Goal: Find contact information: Find contact information

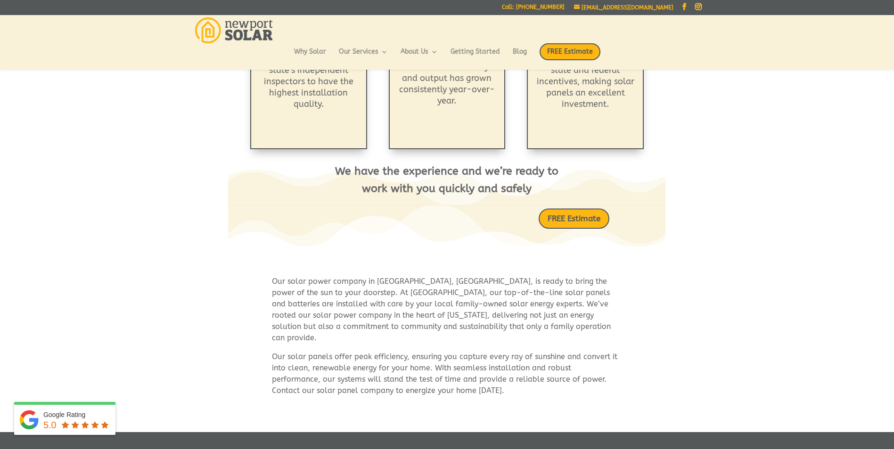
scroll to position [474, 0]
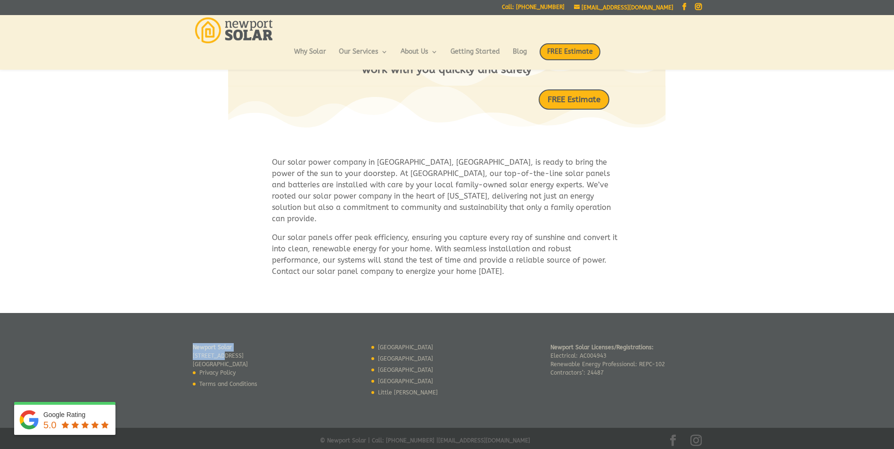
drag, startPoint x: 267, startPoint y: 352, endPoint x: 219, endPoint y: 348, distance: 47.8
click at [220, 349] on div "[GEOGRAPHIC_DATA] [STREET_ADDRESS] Privacy Policy Terms and Conditions" at bounding box center [268, 367] width 151 height 48
drag, startPoint x: 219, startPoint y: 348, endPoint x: 190, endPoint y: 338, distance: 30.4
click at [190, 338] on footer "[GEOGRAPHIC_DATA] [STREET_ADDRESS] Privacy Policy Terms and Conditions [GEOGRAP…" at bounding box center [447, 383] width 894 height 140
drag, startPoint x: 193, startPoint y: 343, endPoint x: 265, endPoint y: 354, distance: 73.0
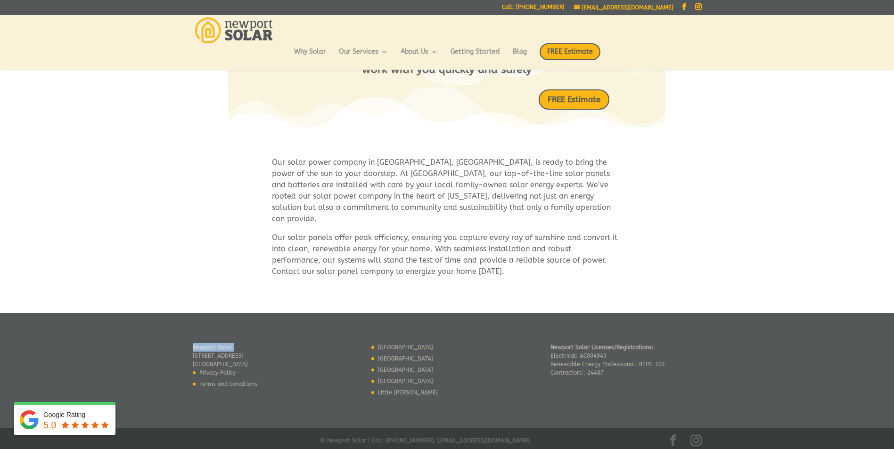
click at [265, 354] on div "[GEOGRAPHIC_DATA] [STREET_ADDRESS] Privacy Policy Terms and Conditions" at bounding box center [268, 367] width 151 height 48
drag, startPoint x: 258, startPoint y: 353, endPoint x: 205, endPoint y: 348, distance: 53.0
click at [205, 348] on p "[GEOGRAPHIC_DATA] [STREET_ADDRESS]" at bounding box center [225, 355] width 65 height 25
drag, startPoint x: 205, startPoint y: 348, endPoint x: 256, endPoint y: 355, distance: 51.0
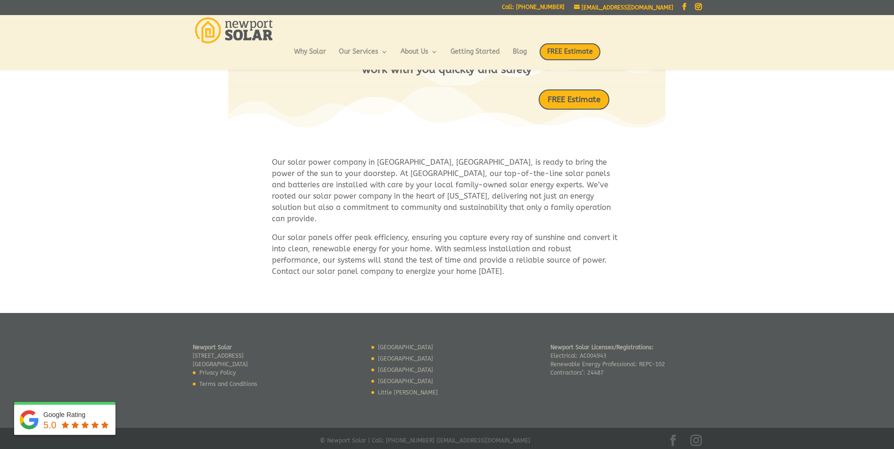
click at [248, 355] on p "[GEOGRAPHIC_DATA] [STREET_ADDRESS]" at bounding box center [225, 355] width 65 height 25
click at [274, 356] on div "[GEOGRAPHIC_DATA] [STREET_ADDRESS] Privacy Policy Terms and Conditions" at bounding box center [268, 367] width 151 height 48
drag, startPoint x: 267, startPoint y: 350, endPoint x: 238, endPoint y: 350, distance: 28.7
click at [238, 350] on div "[GEOGRAPHIC_DATA] [STREET_ADDRESS] Privacy Policy Terms and Conditions" at bounding box center [268, 367] width 151 height 48
drag, startPoint x: 238, startPoint y: 350, endPoint x: 214, endPoint y: 351, distance: 24.1
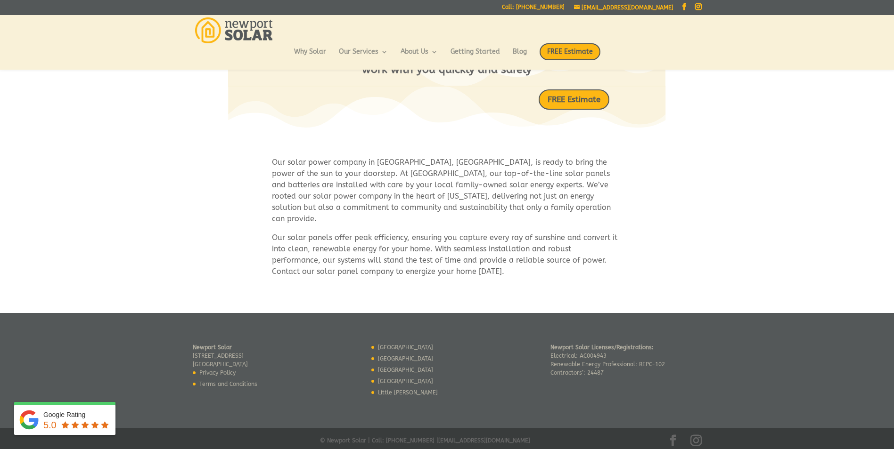
click at [214, 351] on p "[GEOGRAPHIC_DATA] [STREET_ADDRESS]" at bounding box center [225, 355] width 65 height 25
drag, startPoint x: 214, startPoint y: 351, endPoint x: 188, endPoint y: 345, distance: 26.2
click at [186, 344] on footer "[GEOGRAPHIC_DATA] [STREET_ADDRESS] Privacy Policy Terms and Conditions [GEOGRAP…" at bounding box center [447, 383] width 894 height 140
drag, startPoint x: 190, startPoint y: 345, endPoint x: 223, endPoint y: 348, distance: 33.1
click at [223, 348] on footer "[GEOGRAPHIC_DATA] [STREET_ADDRESS] Privacy Policy Terms and Conditions [GEOGRAP…" at bounding box center [447, 383] width 894 height 140
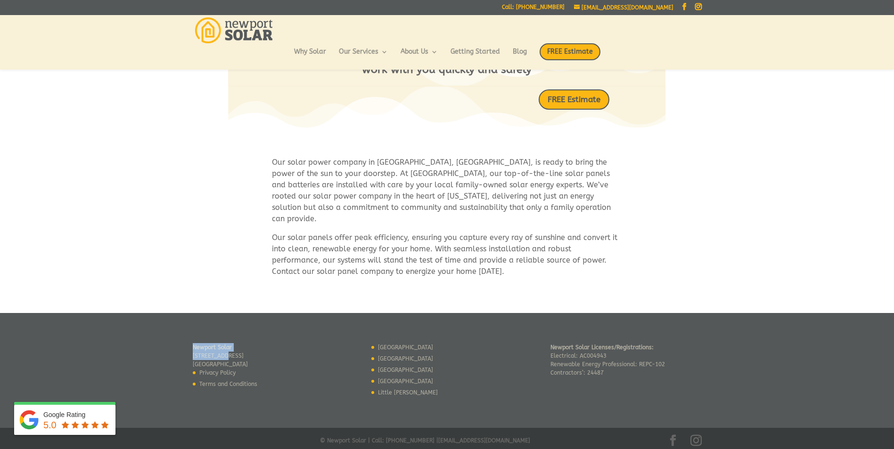
click at [224, 349] on p "[GEOGRAPHIC_DATA] [STREET_ADDRESS]" at bounding box center [225, 355] width 65 height 25
drag, startPoint x: 262, startPoint y: 356, endPoint x: 246, endPoint y: 351, distance: 16.2
click at [246, 351] on p "[GEOGRAPHIC_DATA] [STREET_ADDRESS]" at bounding box center [225, 355] width 65 height 25
drag, startPoint x: 246, startPoint y: 351, endPoint x: 259, endPoint y: 352, distance: 12.3
click at [257, 352] on p "[GEOGRAPHIC_DATA] [STREET_ADDRESS]" at bounding box center [225, 355] width 65 height 25
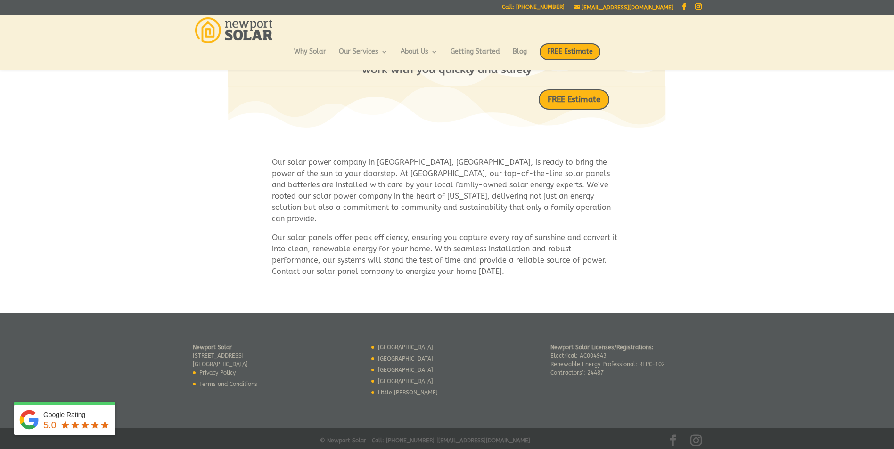
click at [266, 352] on div "[GEOGRAPHIC_DATA] [STREET_ADDRESS] Privacy Policy Terms and Conditions" at bounding box center [268, 367] width 151 height 48
click at [264, 353] on div "[GEOGRAPHIC_DATA] [STREET_ADDRESS] Privacy Policy Terms and Conditions" at bounding box center [268, 367] width 151 height 48
drag, startPoint x: 193, startPoint y: 344, endPoint x: 263, endPoint y: 351, distance: 71.0
click at [257, 351] on p "[GEOGRAPHIC_DATA] [STREET_ADDRESS]" at bounding box center [225, 355] width 65 height 25
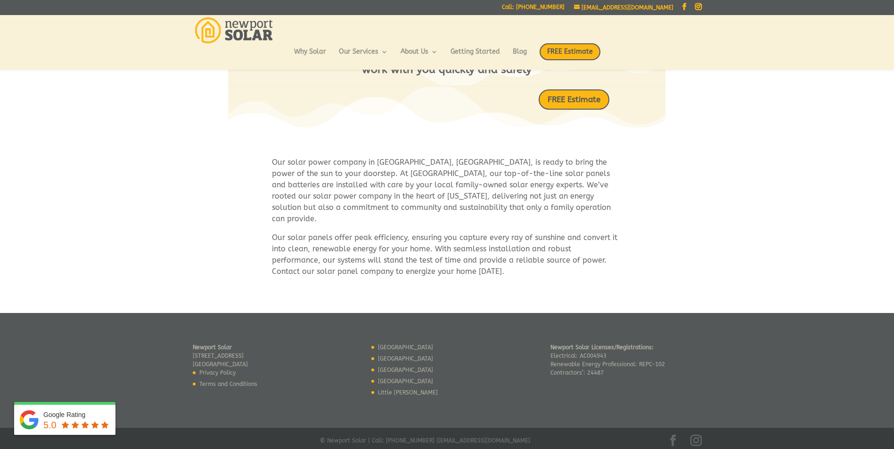
copy p "[STREET_ADDRESS]"
